Goal: Use online tool/utility: Utilize a website feature to perform a specific function

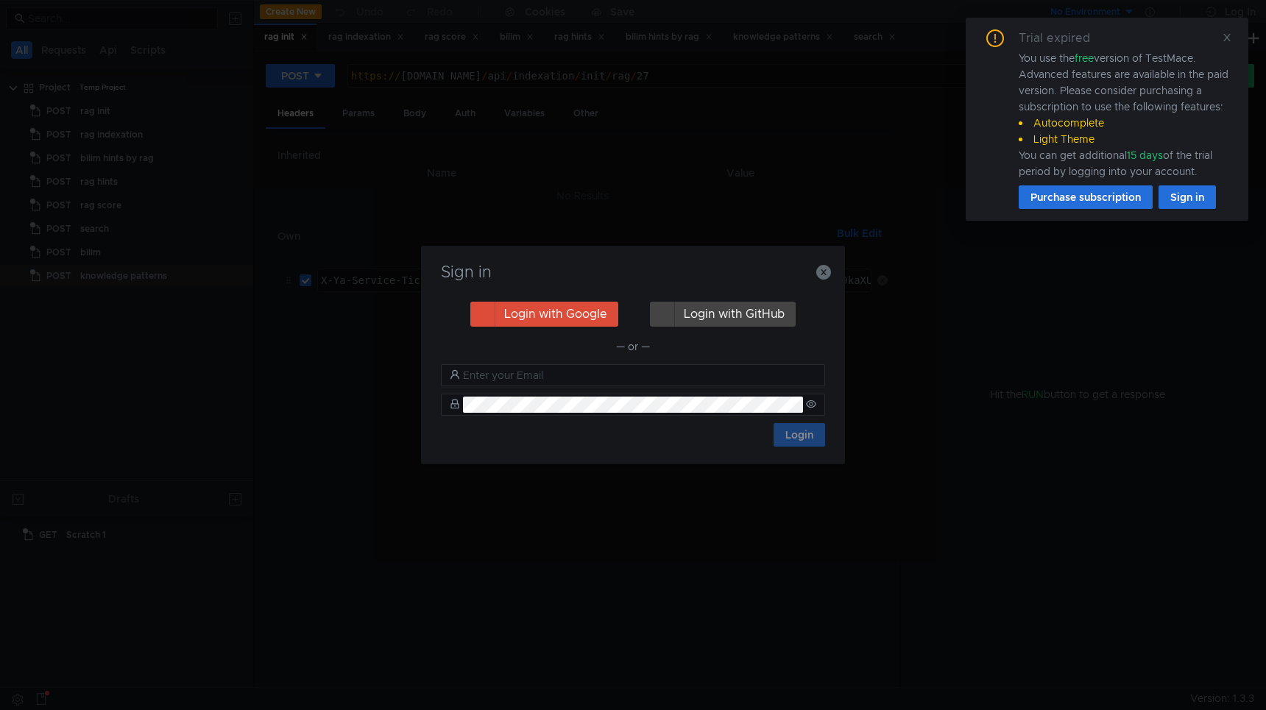
click at [827, 272] on div "3:serv:CPH_ARC5zIjGBiIRCN-tfBDfrXwg2eK9kaXU_gE:Ud1VEUFY-WkBYNDIvrTpIMXz9xgG6K1m…" at bounding box center [737, 280] width 268 height 22
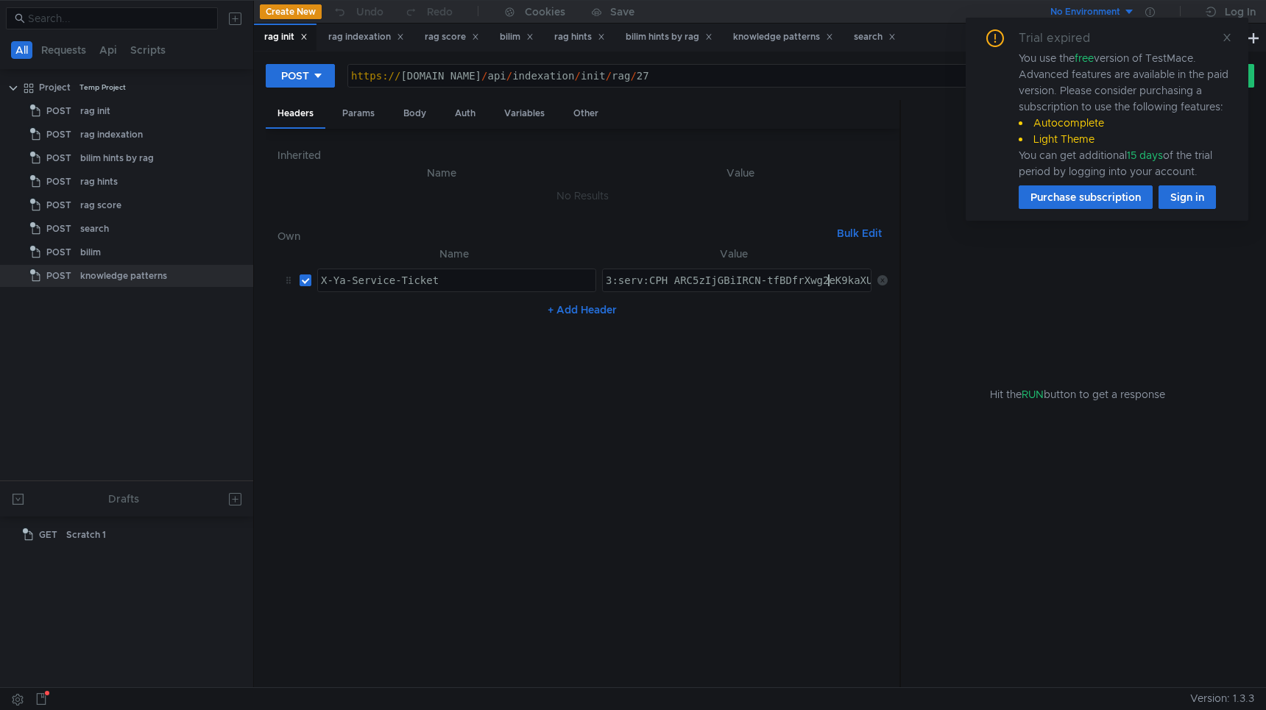
type textarea "3:serv:CPH_ARC5zIjGBiIRCN-tfBDfrXwg2eK9kaXU_gE:Ud1VEUFY-WkBYNDIvrTpIMXz9xgG6K1m…"
click at [869, 37] on div "search" at bounding box center [875, 36] width 42 height 15
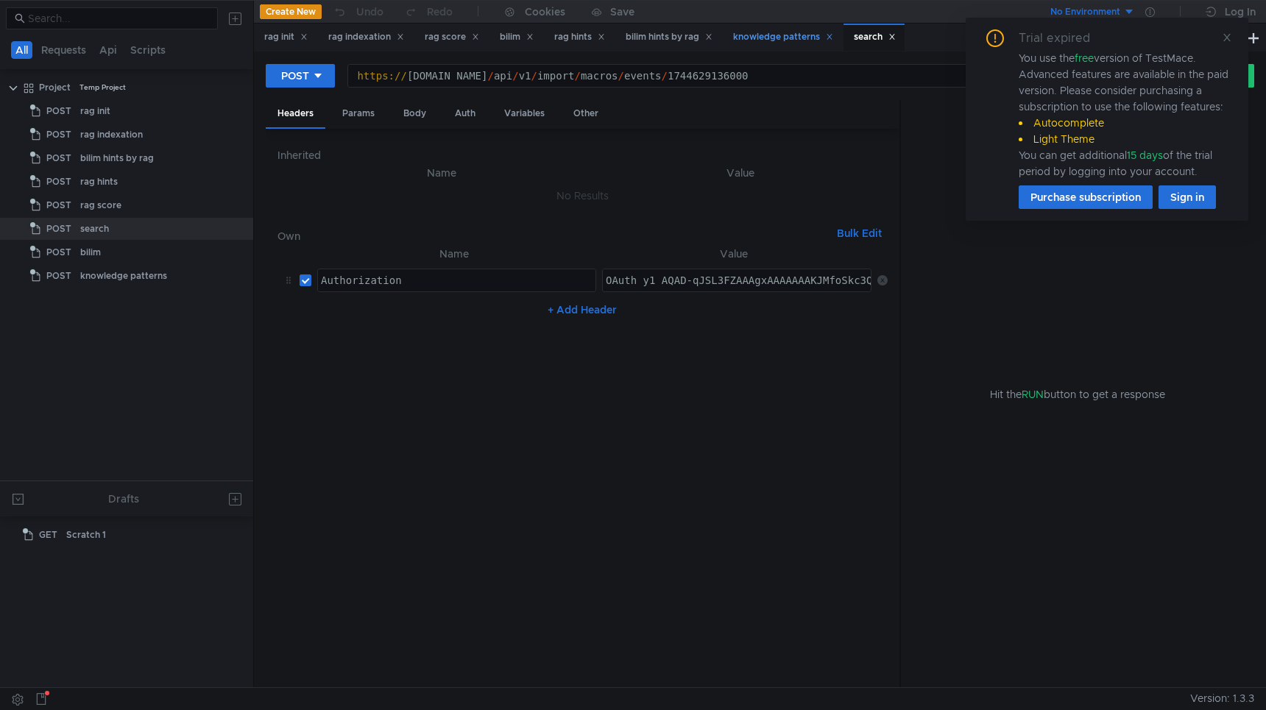
click at [791, 40] on div "knowledge patterns" at bounding box center [783, 36] width 100 height 15
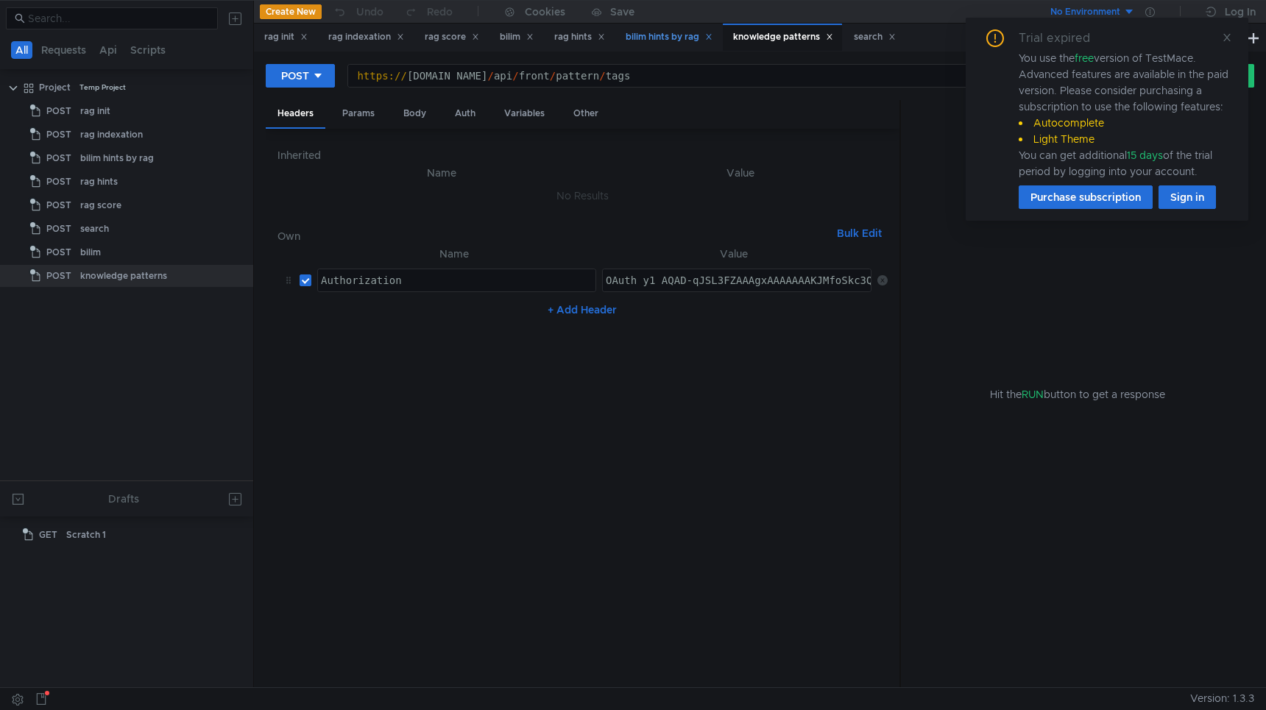
click at [693, 38] on div "bilim hints by rag" at bounding box center [669, 36] width 87 height 15
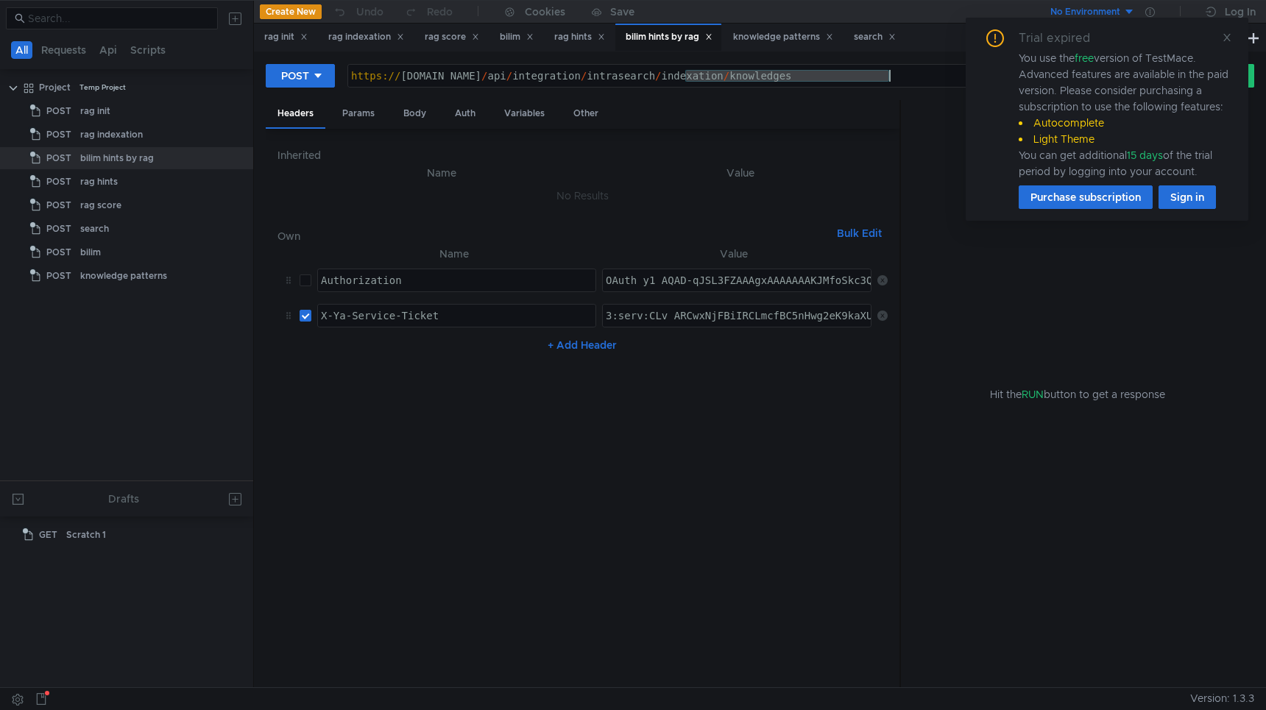
drag, startPoint x: 685, startPoint y: 79, endPoint x: 958, endPoint y: 99, distance: 273.9
click at [961, 99] on form "POST [URL][DOMAIN_NAME] https:// [DOMAIN_NAME] / api / integration / intrasearc…" at bounding box center [760, 375] width 989 height 624
type textarea "[URL][DOMAIN_NAME]"
click at [805, 34] on div "knowledge patterns" at bounding box center [783, 36] width 100 height 15
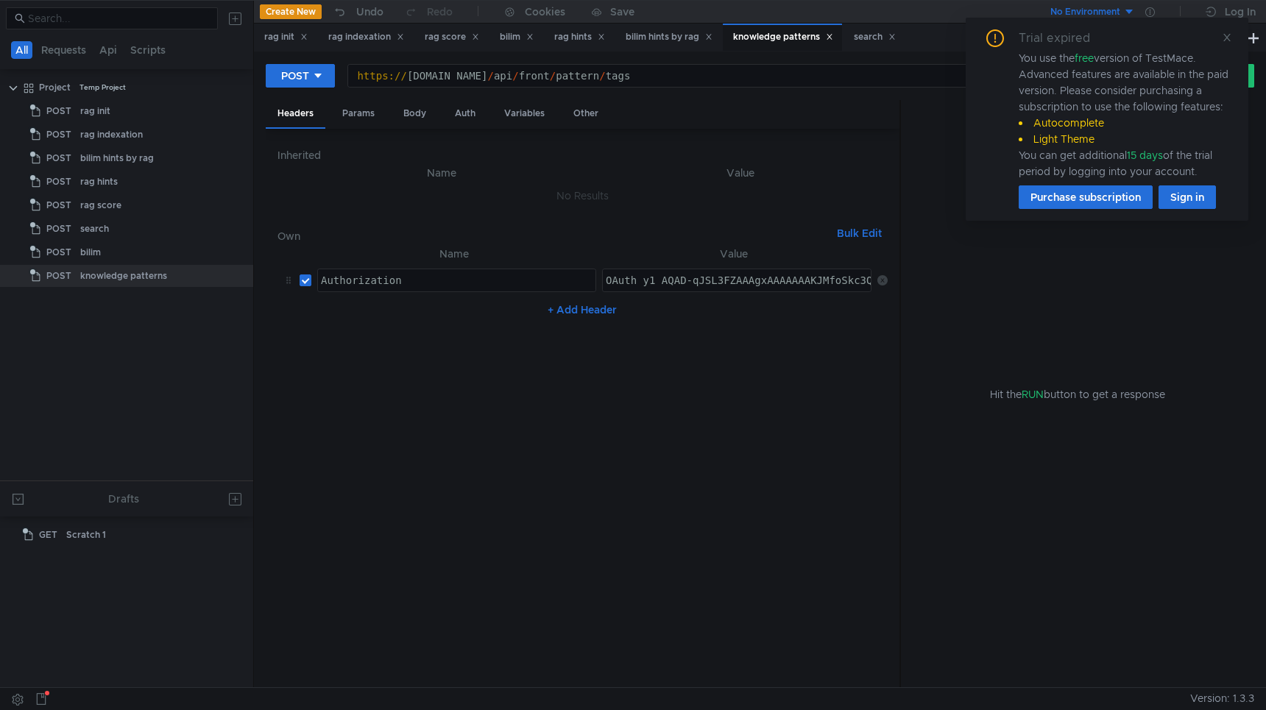
click at [706, 77] on div "https:// [DOMAIN_NAME] / api / front / pattern / tags" at bounding box center [749, 87] width 803 height 35
type textarea "[URL][DOMAIN_NAME]"
click at [371, 114] on div "Params" at bounding box center [359, 113] width 56 height 27
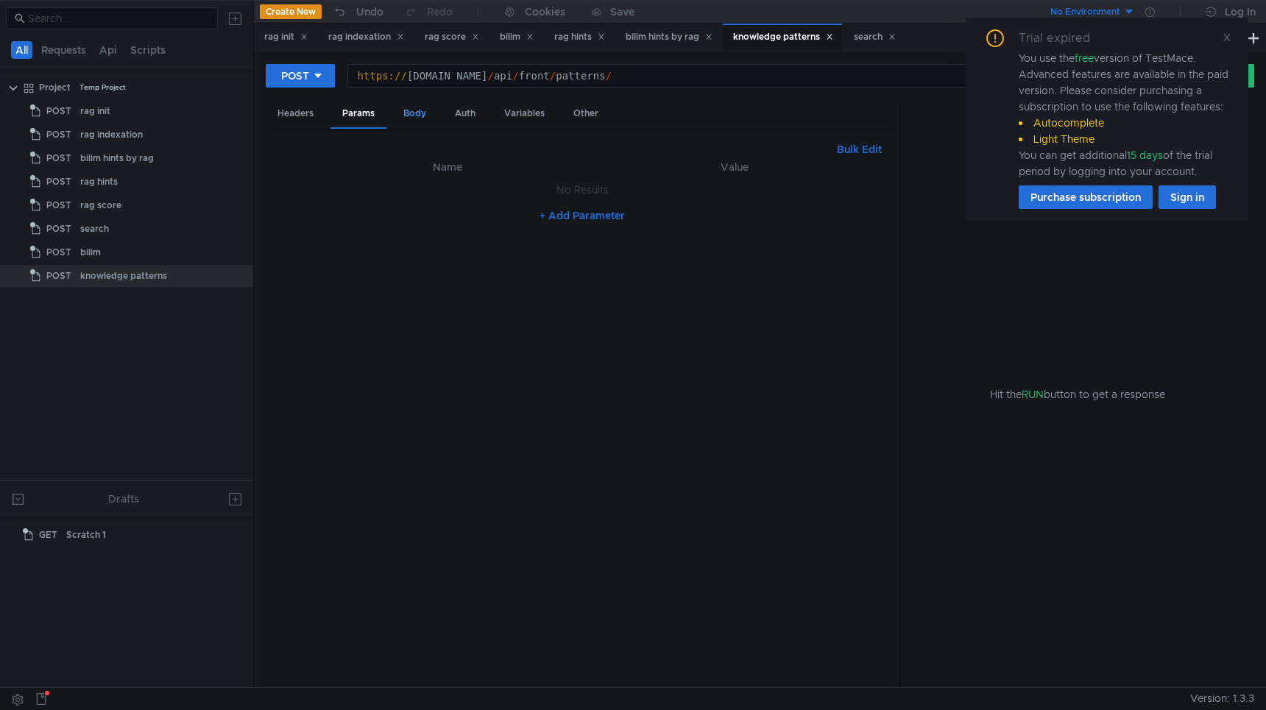
click at [412, 116] on div "Body" at bounding box center [415, 113] width 46 height 27
click at [351, 113] on div "Params" at bounding box center [359, 113] width 56 height 27
click at [294, 111] on div "Headers" at bounding box center [296, 113] width 60 height 27
click at [421, 115] on div "Body" at bounding box center [415, 113] width 46 height 27
click at [472, 212] on div "{ "name" : "Algorithm Pattern 2" }" at bounding box center [583, 434] width 610 height 531
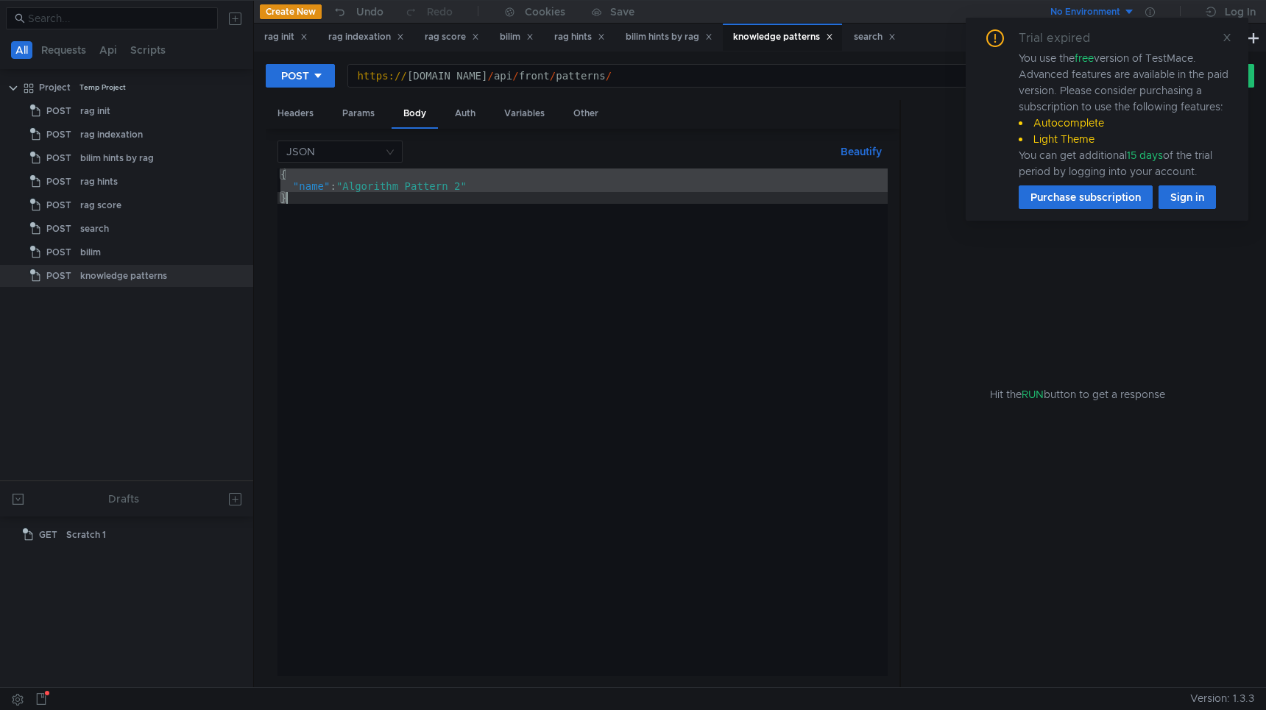
paste textarea
type textarea "}"
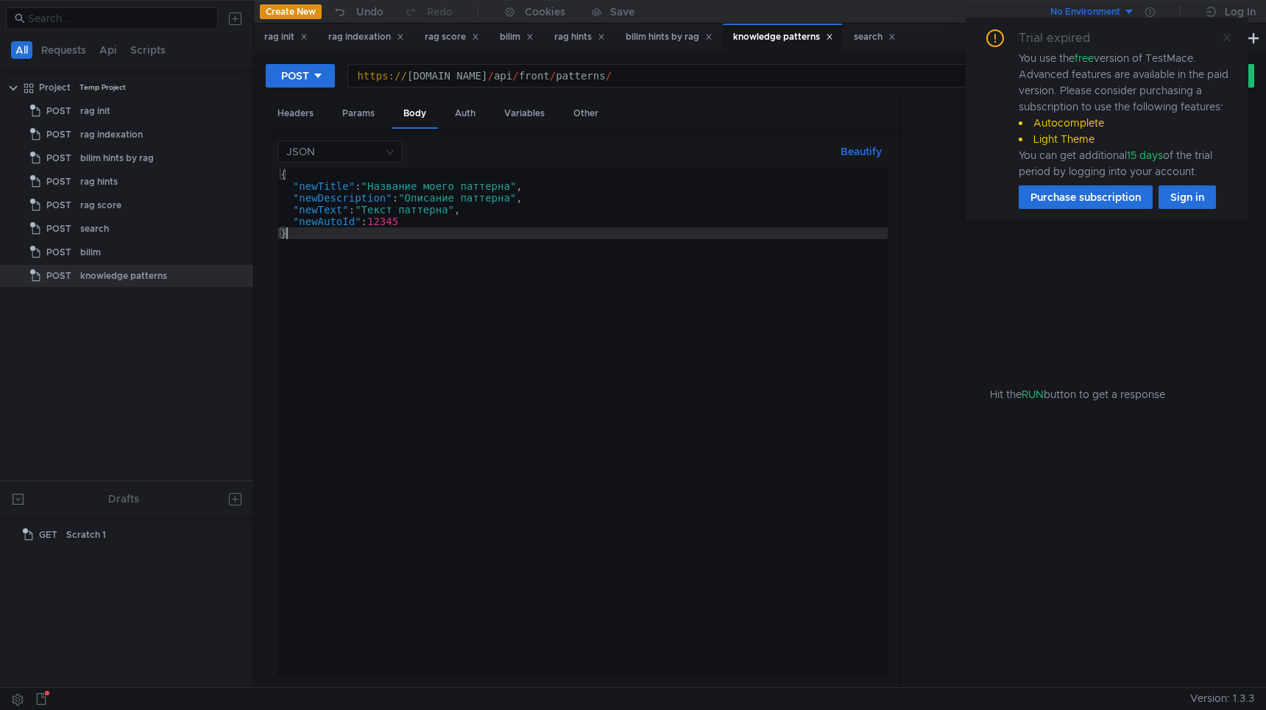
click at [1229, 32] on icon at bounding box center [1227, 37] width 10 height 10
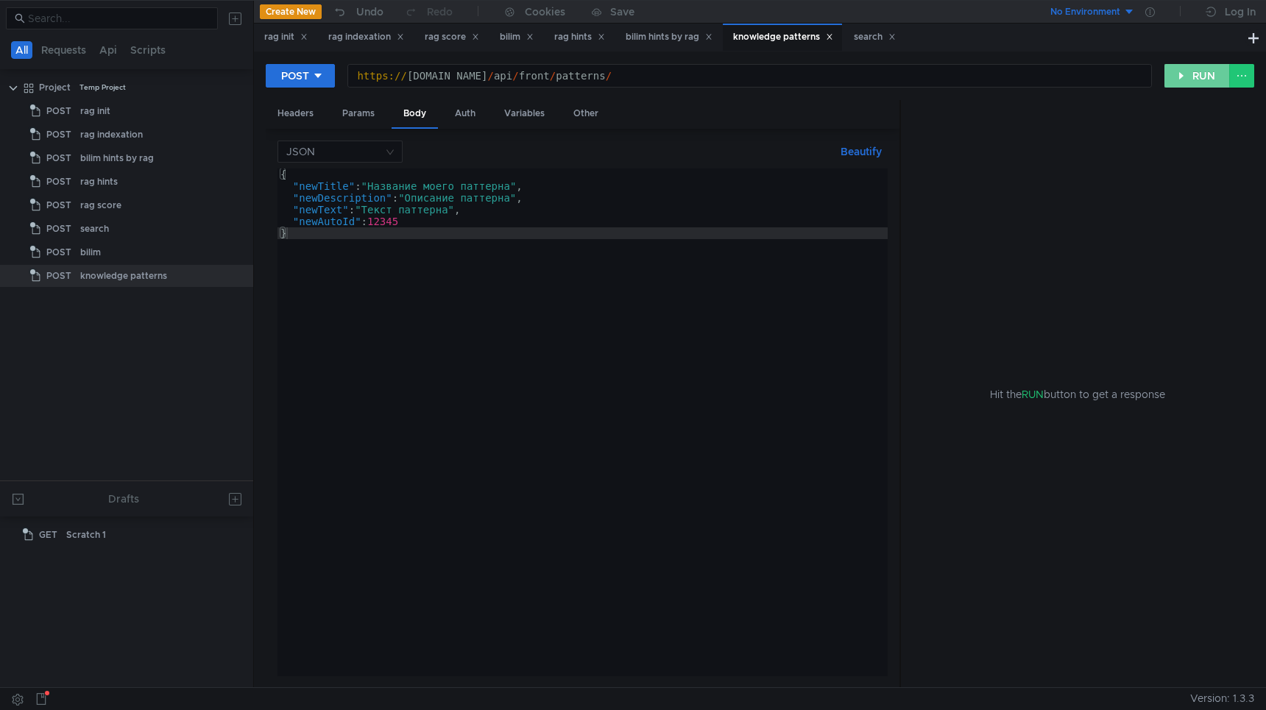
click at [1179, 76] on button "RUN" at bounding box center [1198, 76] width 66 height 24
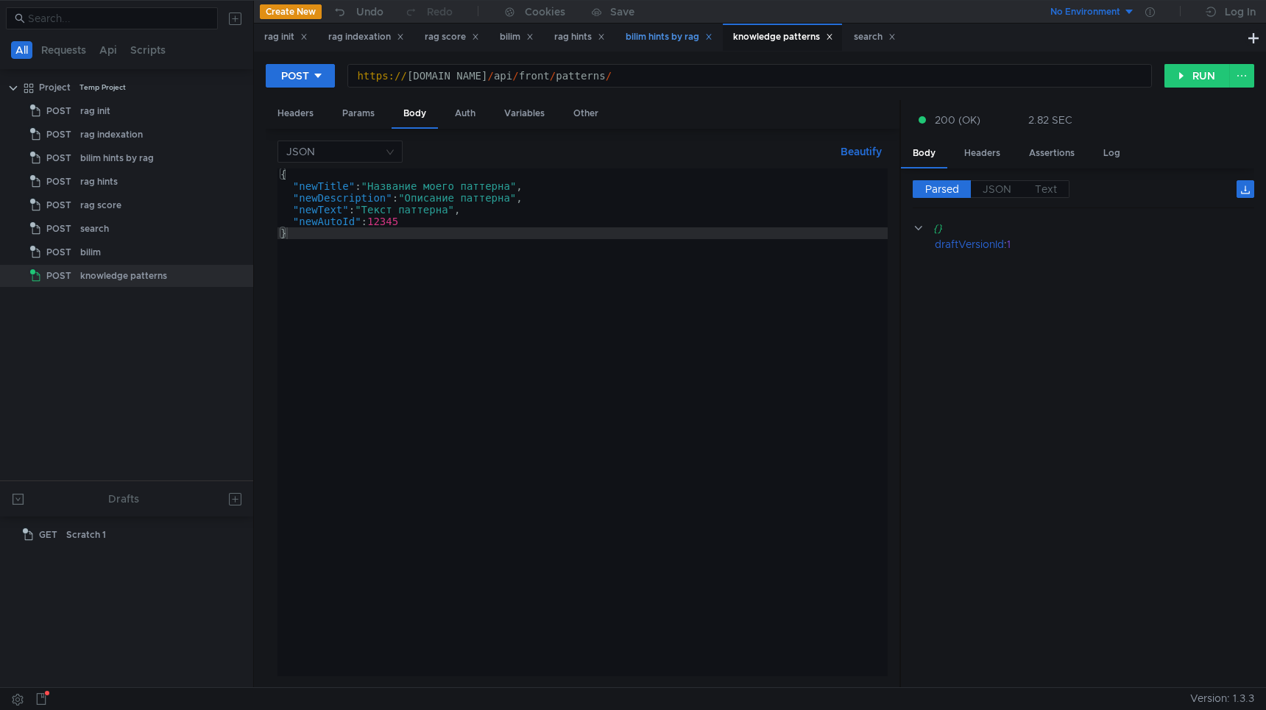
click at [671, 36] on div "bilim hints by rag" at bounding box center [669, 36] width 87 height 15
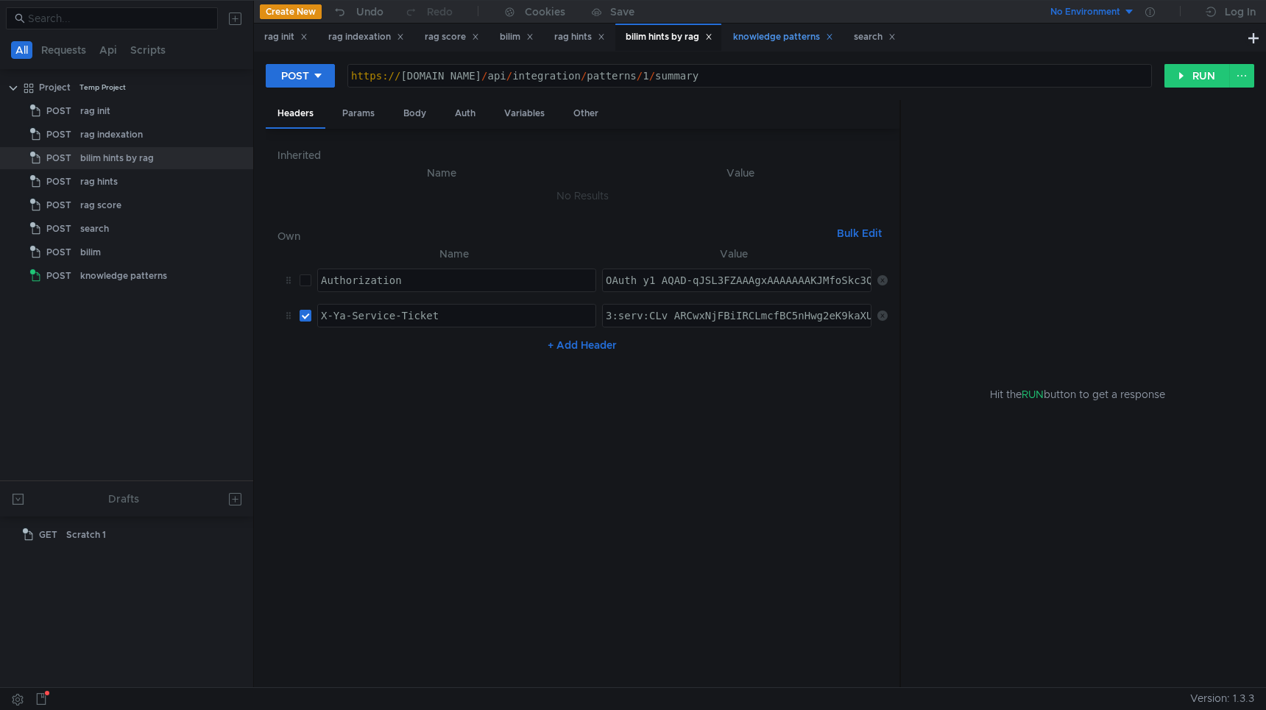
click at [777, 38] on div "knowledge patterns" at bounding box center [783, 36] width 100 height 15
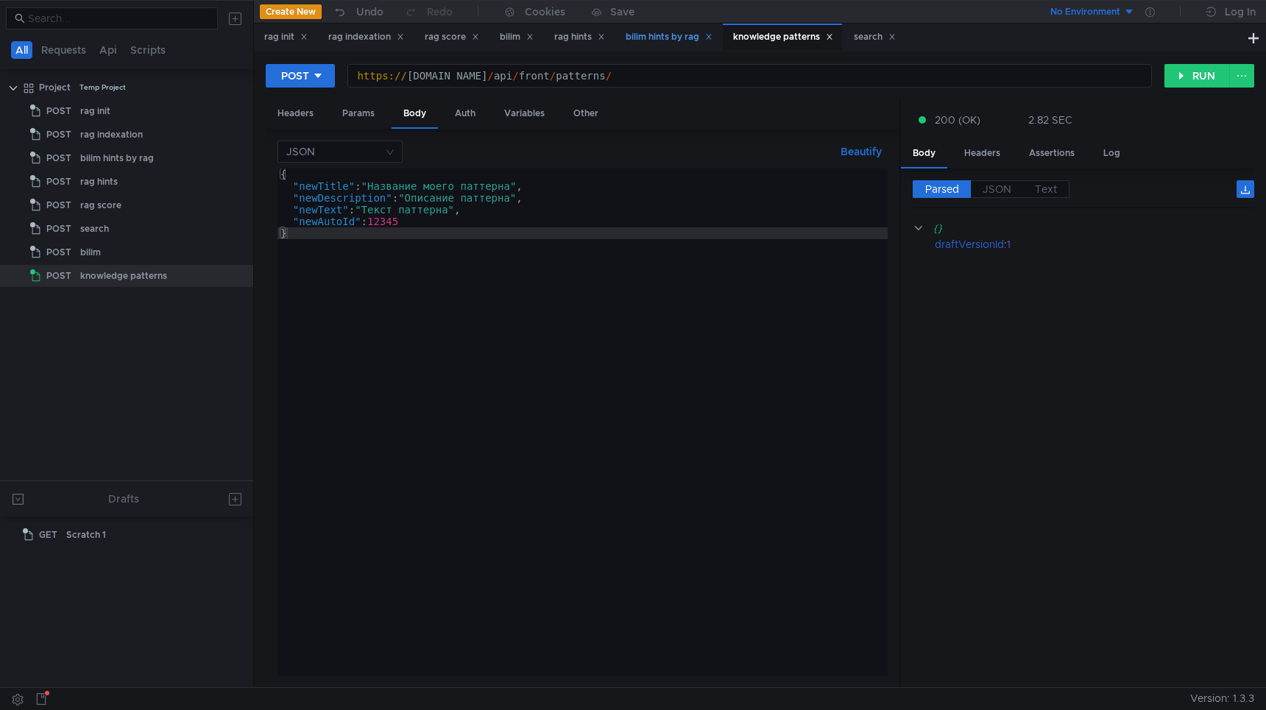
click at [679, 29] on div "bilim hints by rag" at bounding box center [669, 36] width 87 height 15
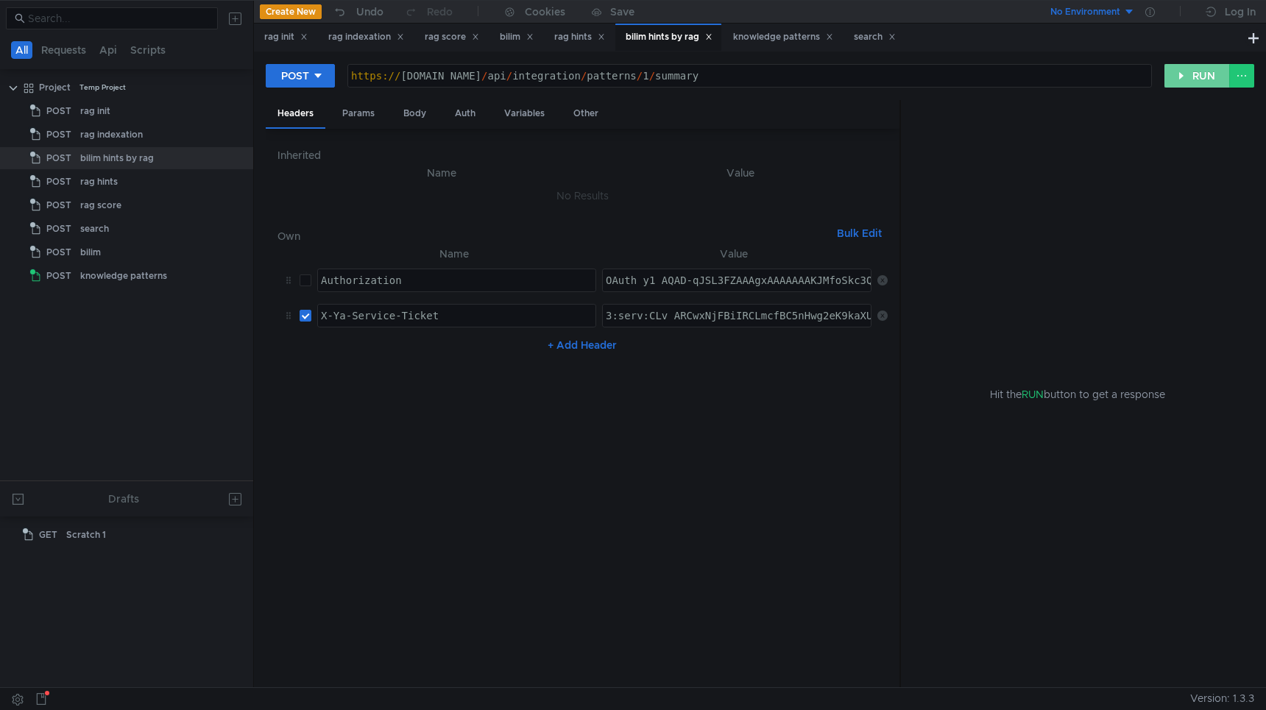
click at [1186, 75] on button "RUN" at bounding box center [1198, 76] width 66 height 24
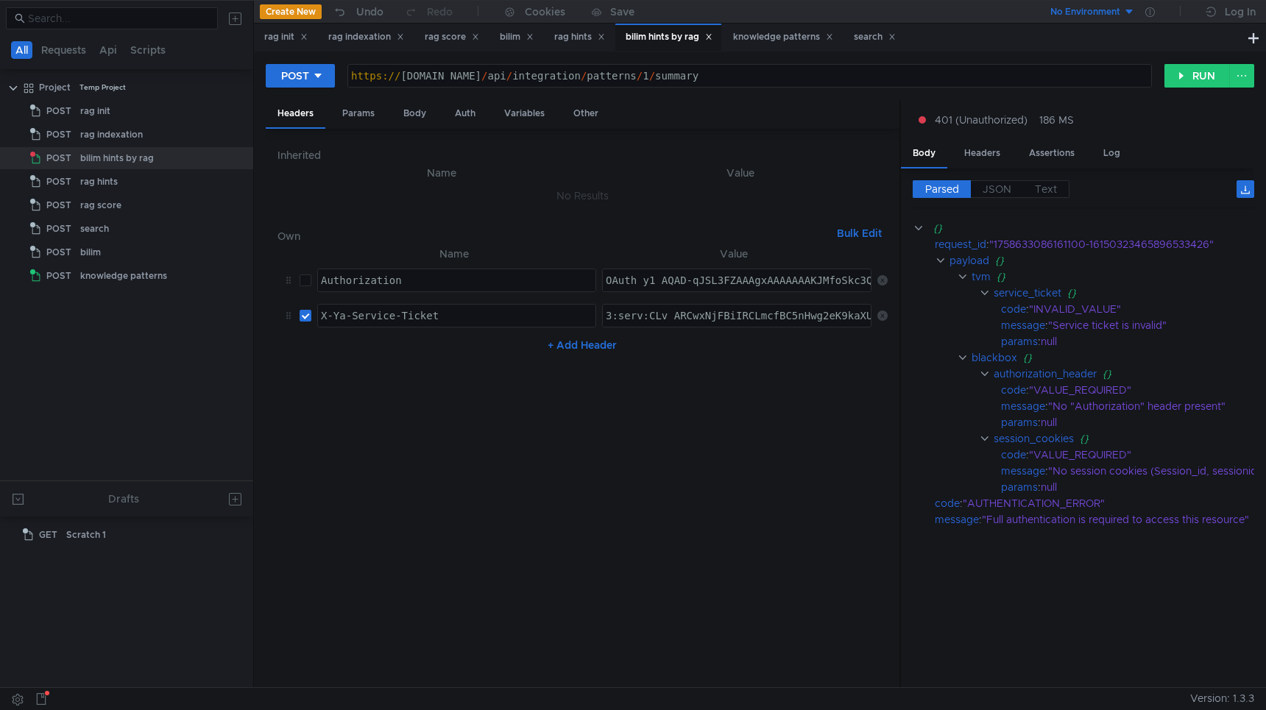
paste textarea "-AAhCgis3GBiIRCLmcfBC5nHwg2eK9kaXU_gE:M7V6Skt1vJKeIqmAJIqyaPBrL0cIS1baAnc-5E6rB…"
type textarea "3:serv:CL-AAhCgis3GBiIRCLmcfBC5nHwg2eK9kaXU_gE:M7V6Skt1vJKeIqmAJIqyaPBrL0cIS1ba…"
click at [1201, 71] on button "RUN" at bounding box center [1198, 76] width 66 height 24
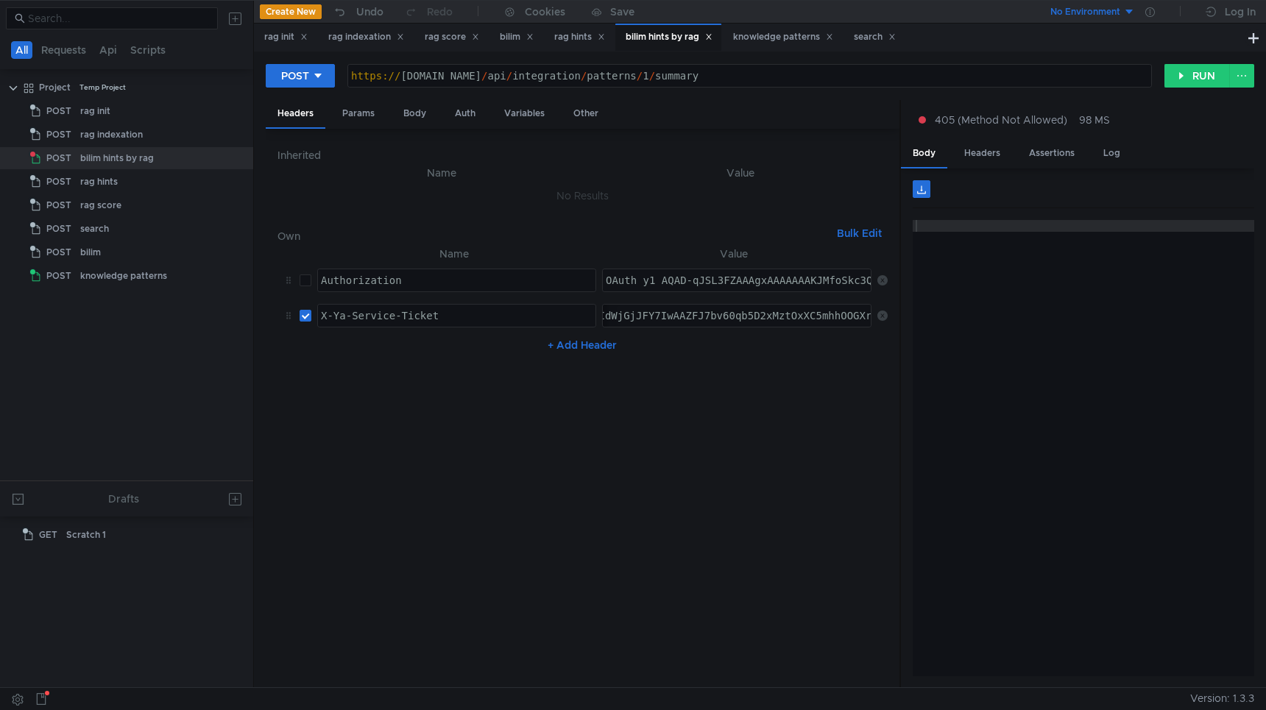
click at [774, 76] on div "https:// [DOMAIN_NAME] / api / integration / patterns / 1 / summary" at bounding box center [749, 87] width 803 height 35
click at [1212, 68] on button "RUN" at bounding box center [1198, 76] width 66 height 24
click at [707, 71] on div "https:// [DOMAIN_NAME] / api / integration / patterns / 1 / summary" at bounding box center [749, 87] width 803 height 35
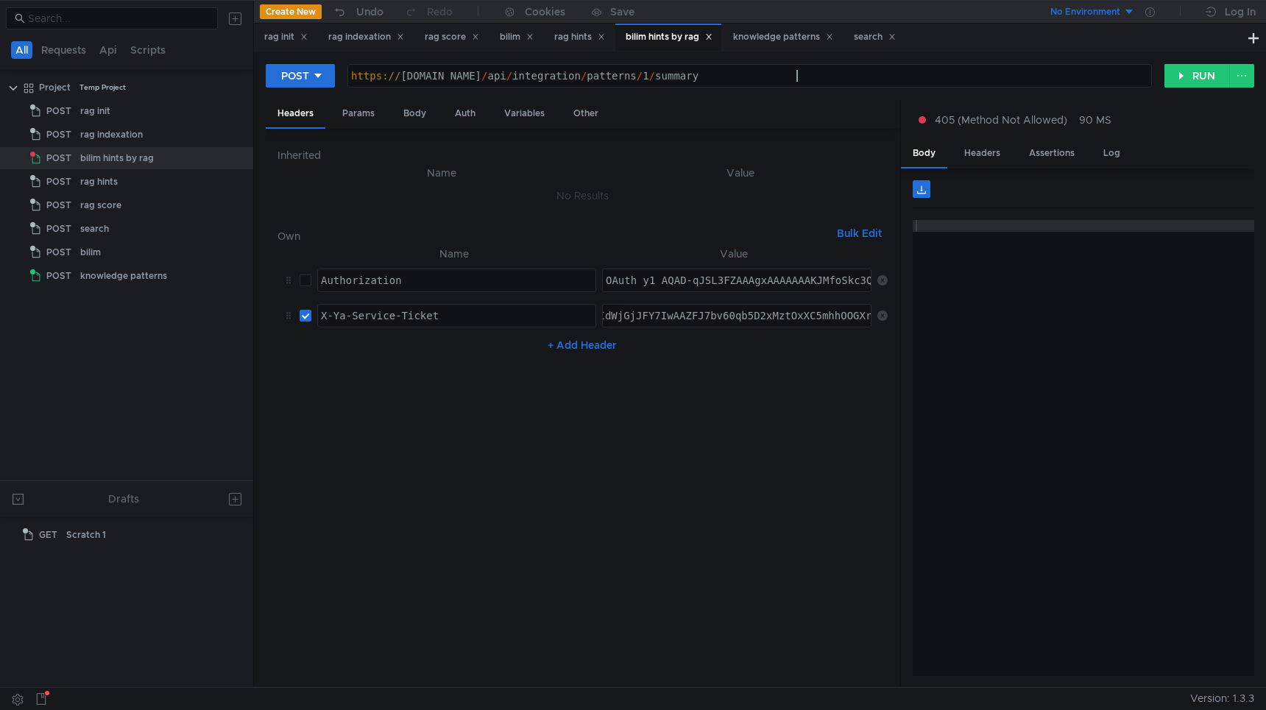
click at [812, 78] on div "https:// [DOMAIN_NAME] / api / integration / patterns / 1 / summary" at bounding box center [749, 87] width 803 height 35
click at [797, 38] on div "knowledge patterns" at bounding box center [783, 36] width 100 height 15
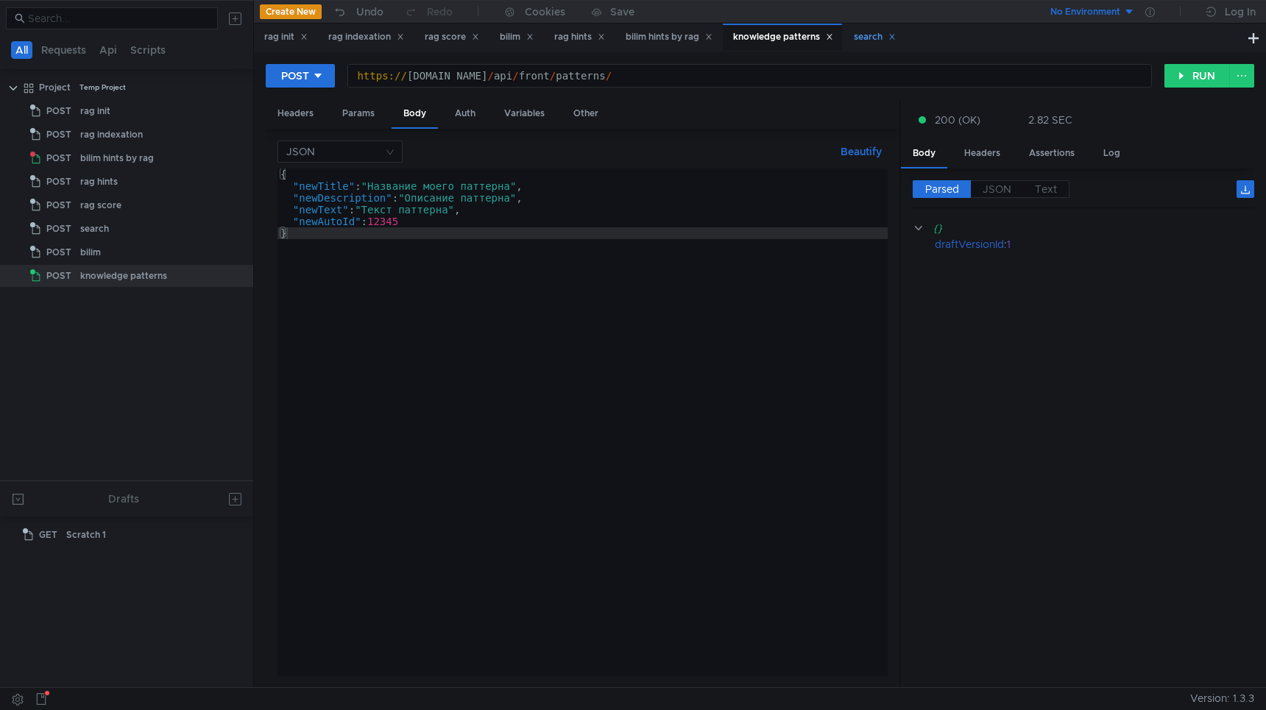
click at [872, 43] on div "search" at bounding box center [875, 36] width 42 height 15
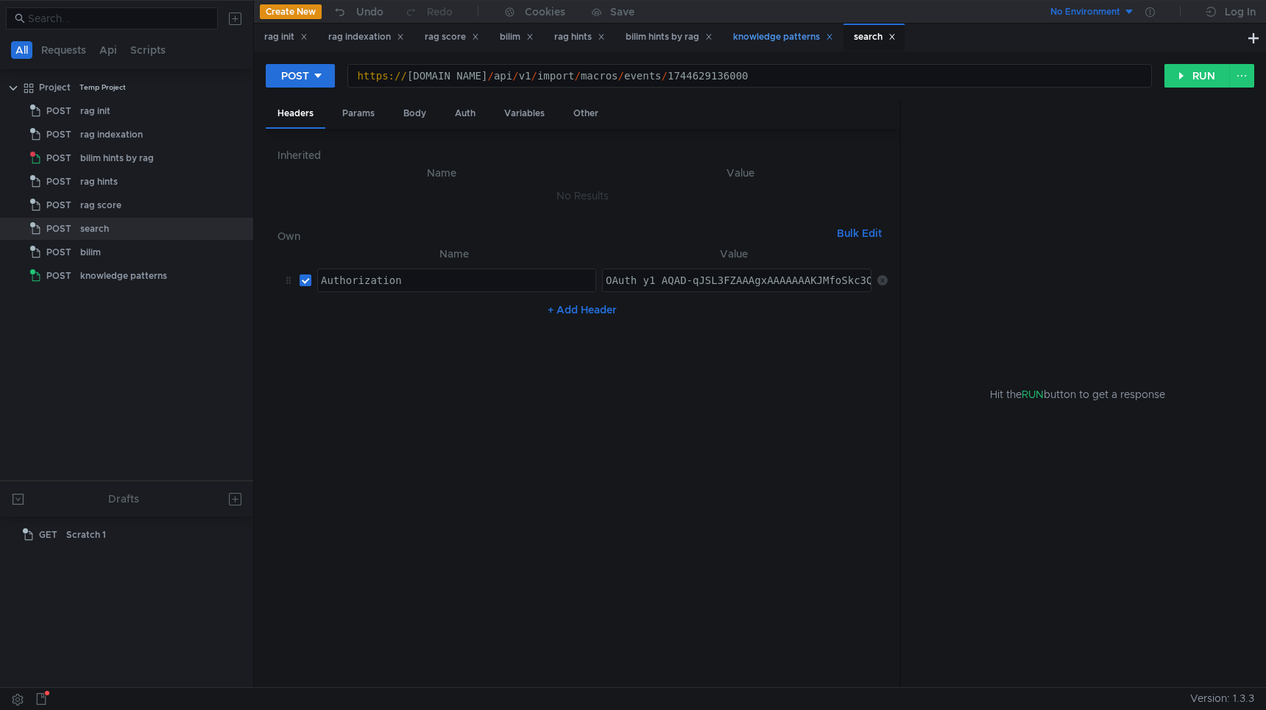
click at [780, 35] on div "knowledge patterns" at bounding box center [783, 36] width 100 height 15
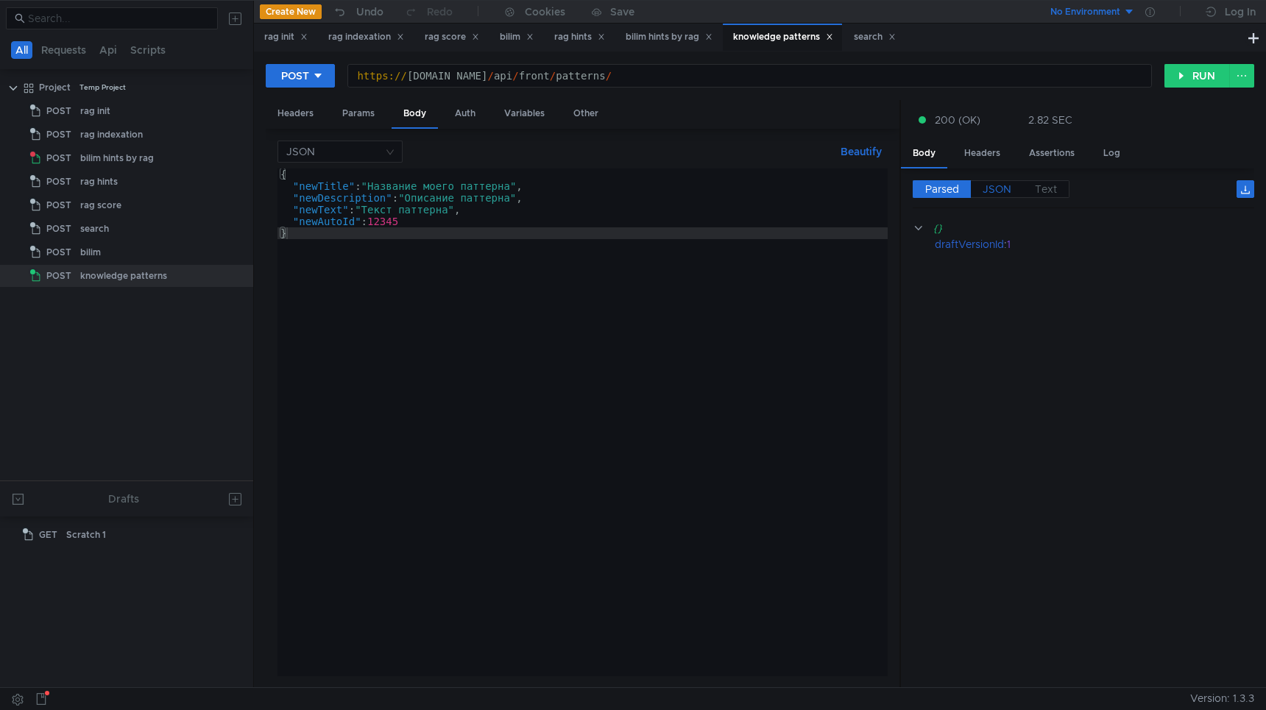
click at [988, 191] on span "JSON" at bounding box center [997, 189] width 29 height 13
click at [1041, 191] on span "Text" at bounding box center [1046, 189] width 22 height 13
click at [994, 189] on span "JSON" at bounding box center [997, 189] width 29 height 13
click at [889, 38] on div "search" at bounding box center [875, 36] width 42 height 15
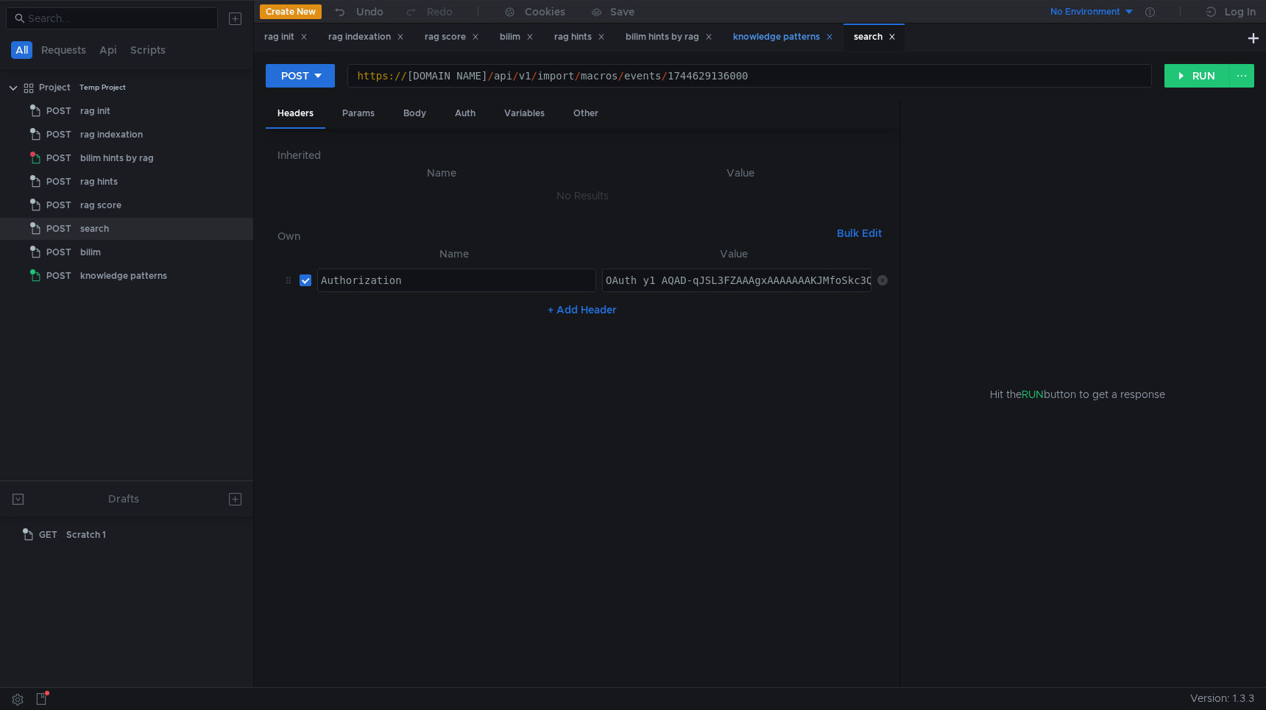
click at [794, 35] on div "knowledge patterns" at bounding box center [783, 36] width 100 height 15
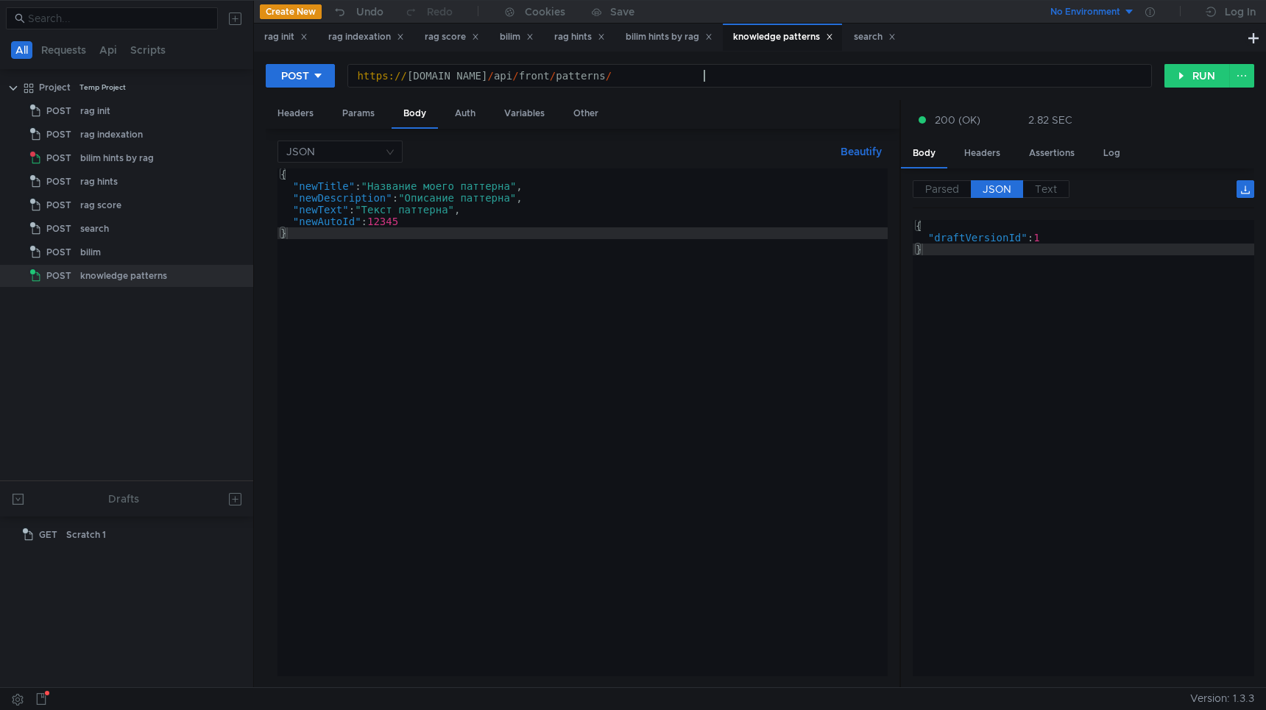
click at [729, 74] on div "https:// [DOMAIN_NAME] / api / front / patterns /" at bounding box center [749, 87] width 803 height 35
type textarea "[URL][DOMAIN_NAME]"
click at [685, 35] on div "bilim hints by rag" at bounding box center [669, 36] width 87 height 15
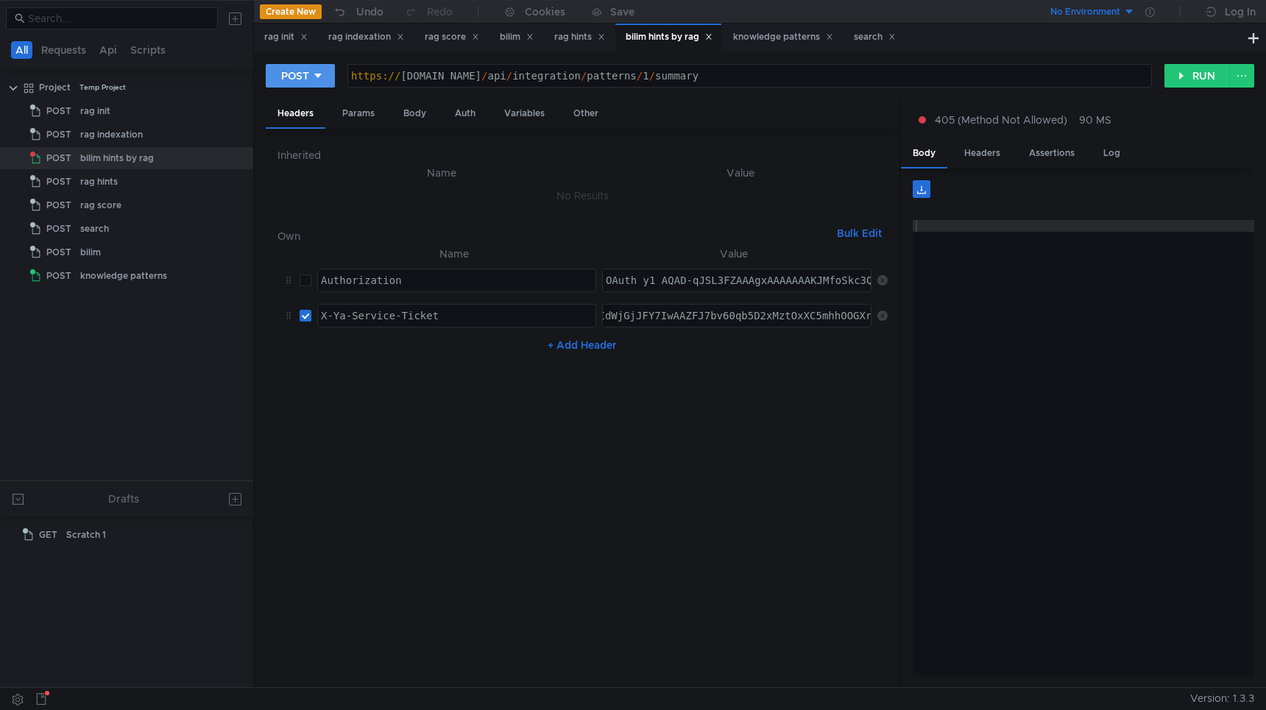
click at [289, 78] on div "POST" at bounding box center [295, 76] width 28 height 16
click at [282, 101] on li "GET" at bounding box center [300, 107] width 69 height 24
click at [1184, 80] on button "RUN" at bounding box center [1198, 76] width 66 height 24
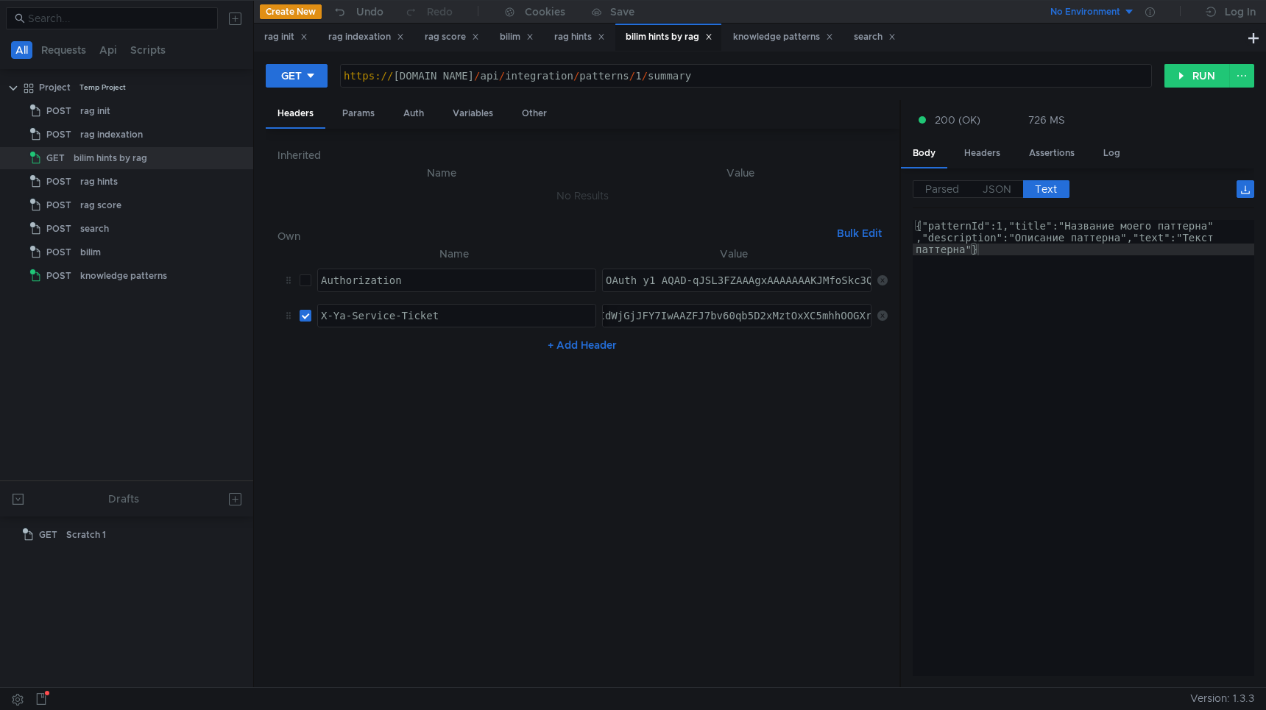
click at [919, 80] on div "https:// [DOMAIN_NAME] / api / integration / patterns / 1 / summary" at bounding box center [746, 87] width 810 height 35
